Goal: Navigation & Orientation: Find specific page/section

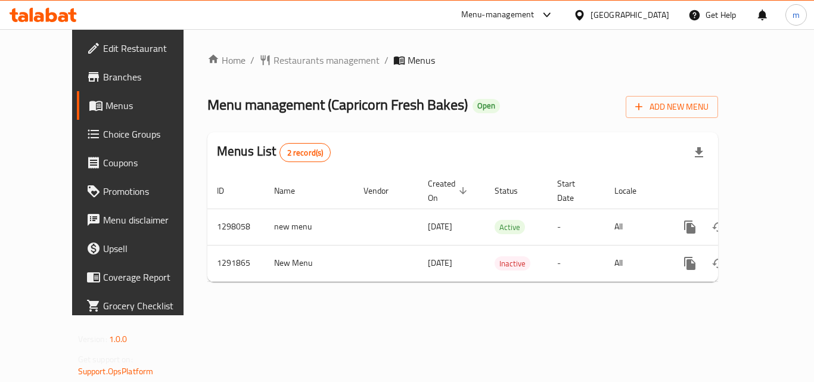
click at [65, 13] on icon at bounding box center [63, 17] width 10 height 10
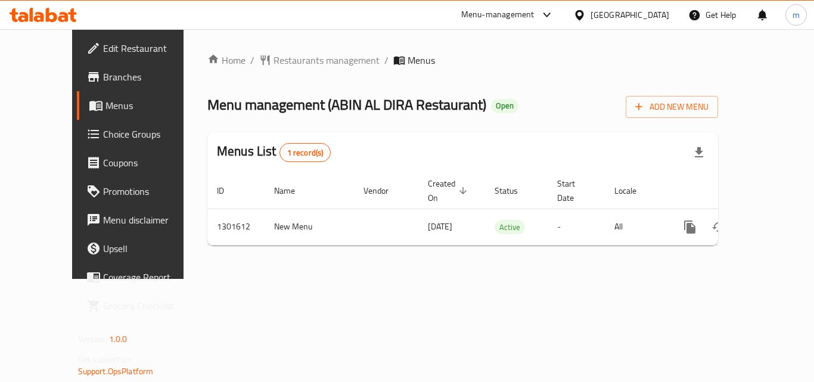
click at [55, 15] on icon at bounding box center [51, 15] width 11 height 14
click at [46, 17] on icon at bounding box center [51, 15] width 11 height 14
click at [63, 11] on icon at bounding box center [43, 15] width 67 height 14
click at [67, 16] on icon at bounding box center [63, 17] width 10 height 10
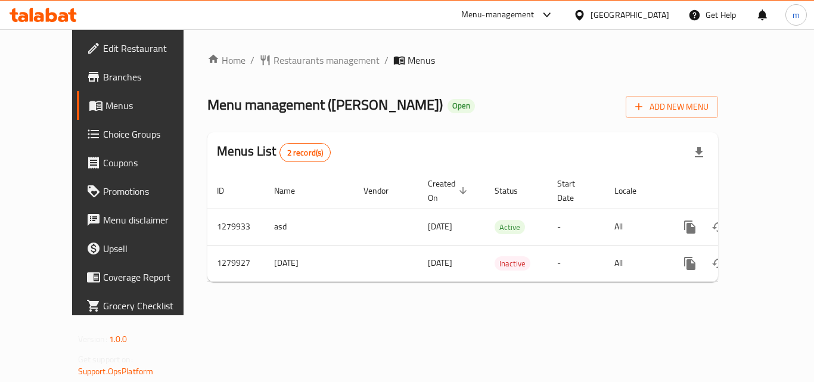
click at [41, 16] on icon at bounding box center [39, 17] width 10 height 10
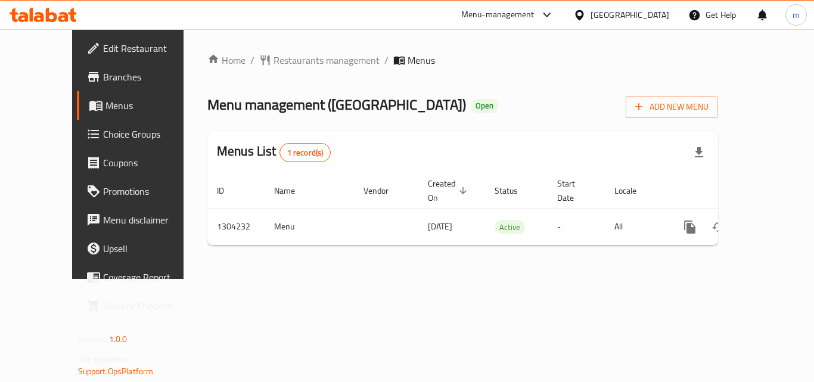
click at [61, 18] on icon at bounding box center [63, 17] width 10 height 10
